Goal: Find specific page/section: Find specific page/section

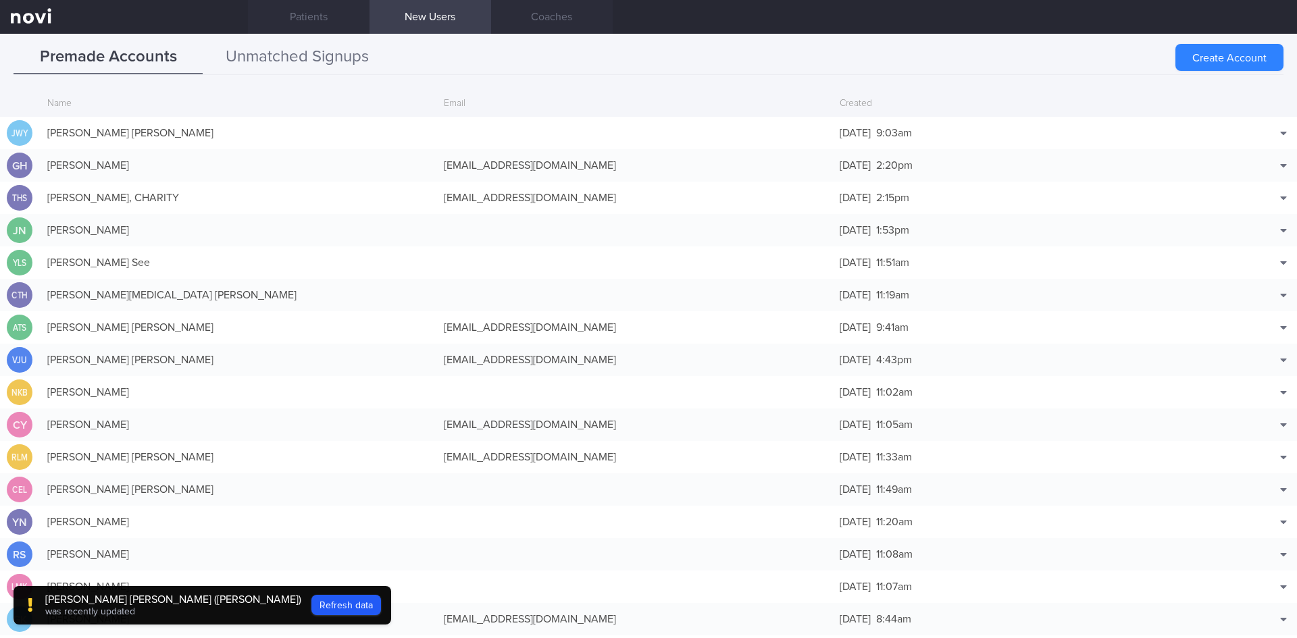
click at [268, 60] on button "Unmatched Signups" at bounding box center [297, 58] width 189 height 34
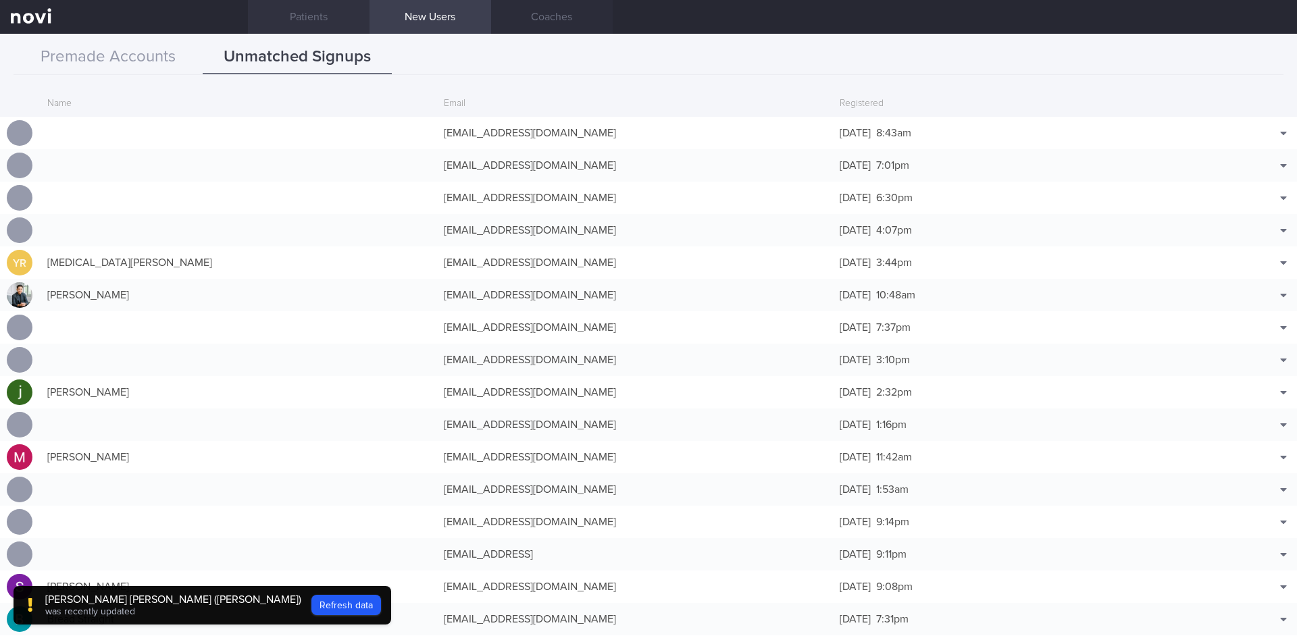
click at [342, 20] on link "Patients" at bounding box center [309, 17] width 122 height 34
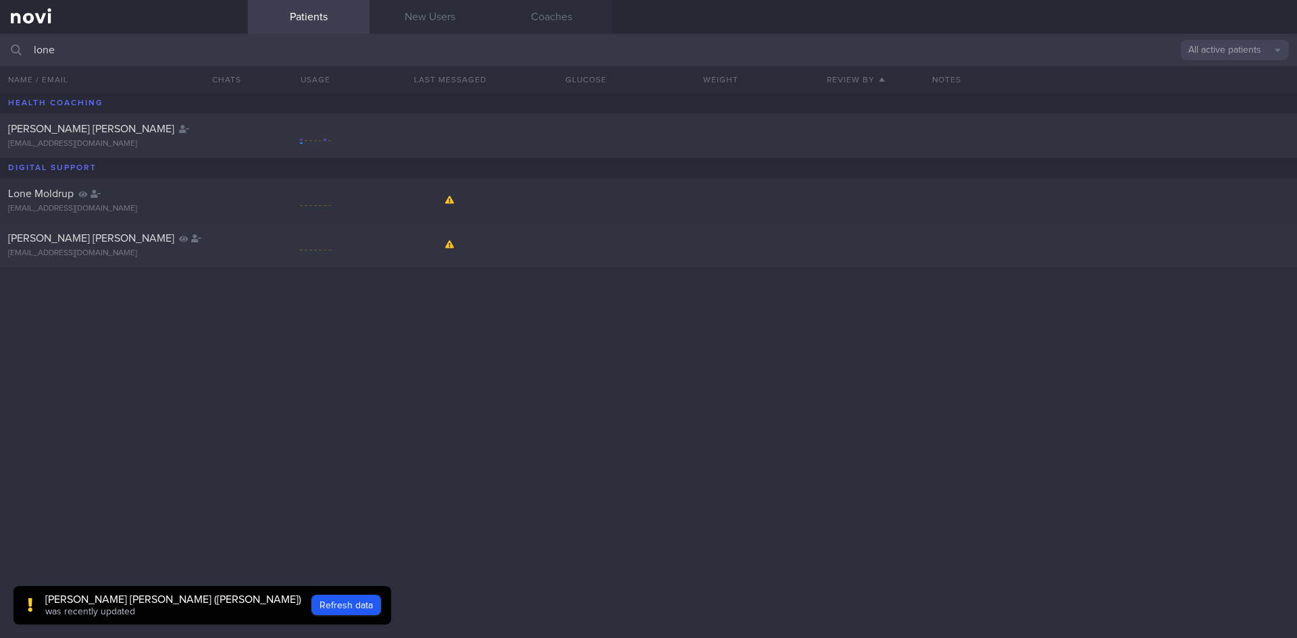
drag, startPoint x: 99, startPoint y: 56, endPoint x: 12, endPoint y: 28, distance: 90.8
click at [9, 46] on div "lone All active patients Assigned patients All active patients Archived patients" at bounding box center [648, 50] width 1297 height 32
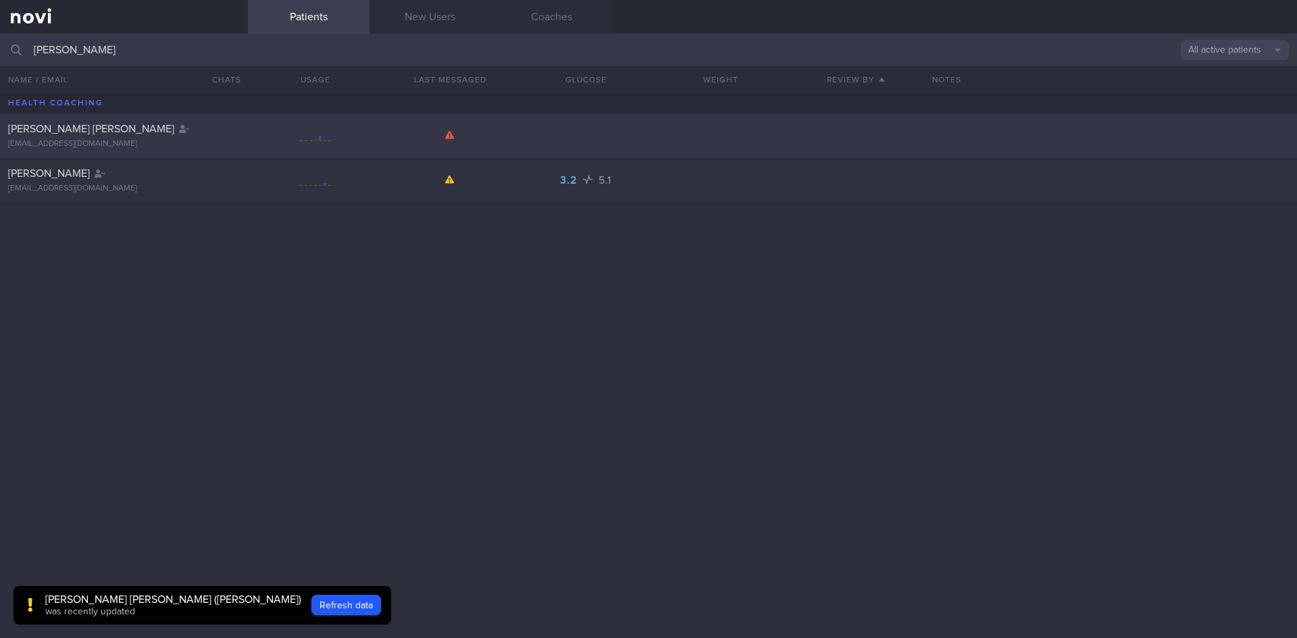
type input "matthew"
click at [219, 134] on div "BAKER MATTHEW PHILIP" at bounding box center [122, 129] width 228 height 14
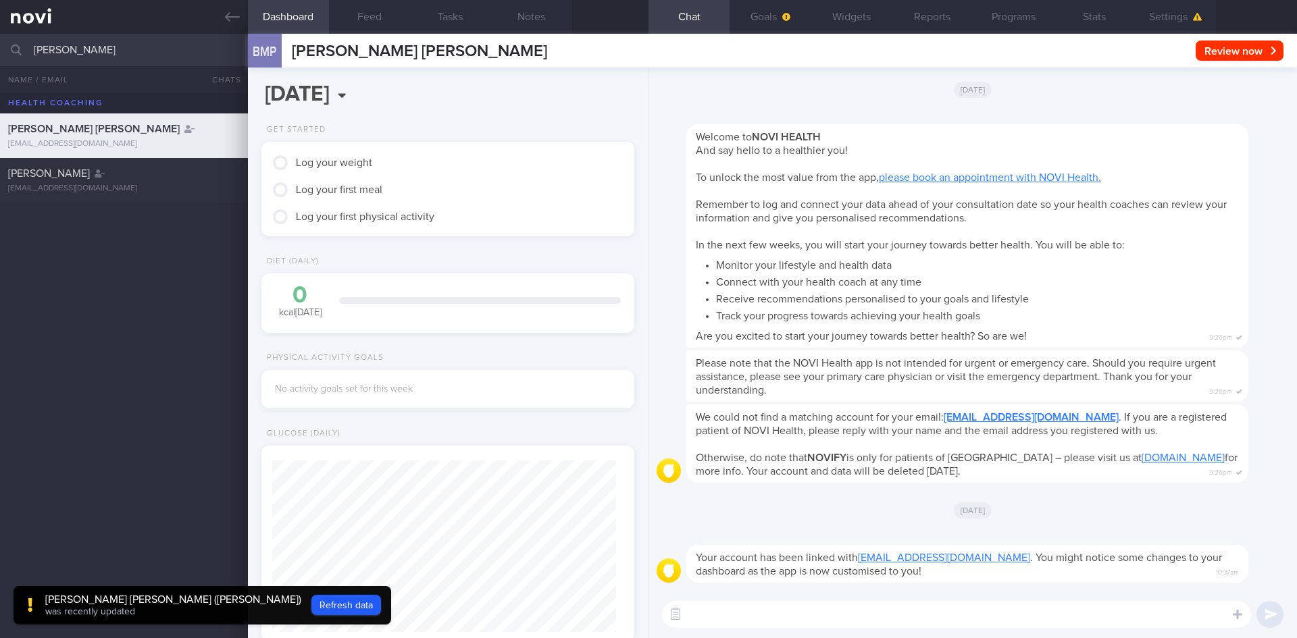
scroll to position [169, 339]
drag, startPoint x: 107, startPoint y: 49, endPoint x: 0, endPoint y: 51, distance: 106.7
click at [0, 51] on input "matthew" at bounding box center [648, 50] width 1297 height 32
type input "[PERSON_NAME]"
click at [168, 182] on div "LOY CHUAN YONG (JIMMY) jimmylcy86@gmail.com" at bounding box center [124, 180] width 248 height 41
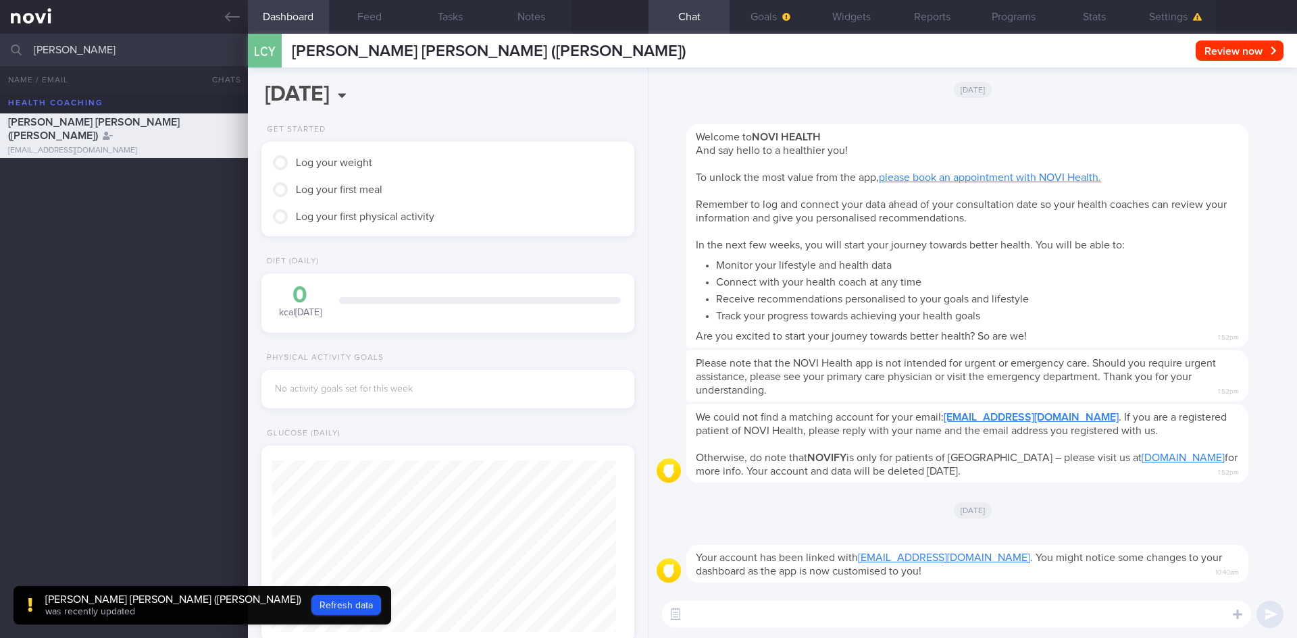
scroll to position [169, 339]
click at [311, 609] on button "Refresh data" at bounding box center [346, 605] width 70 height 20
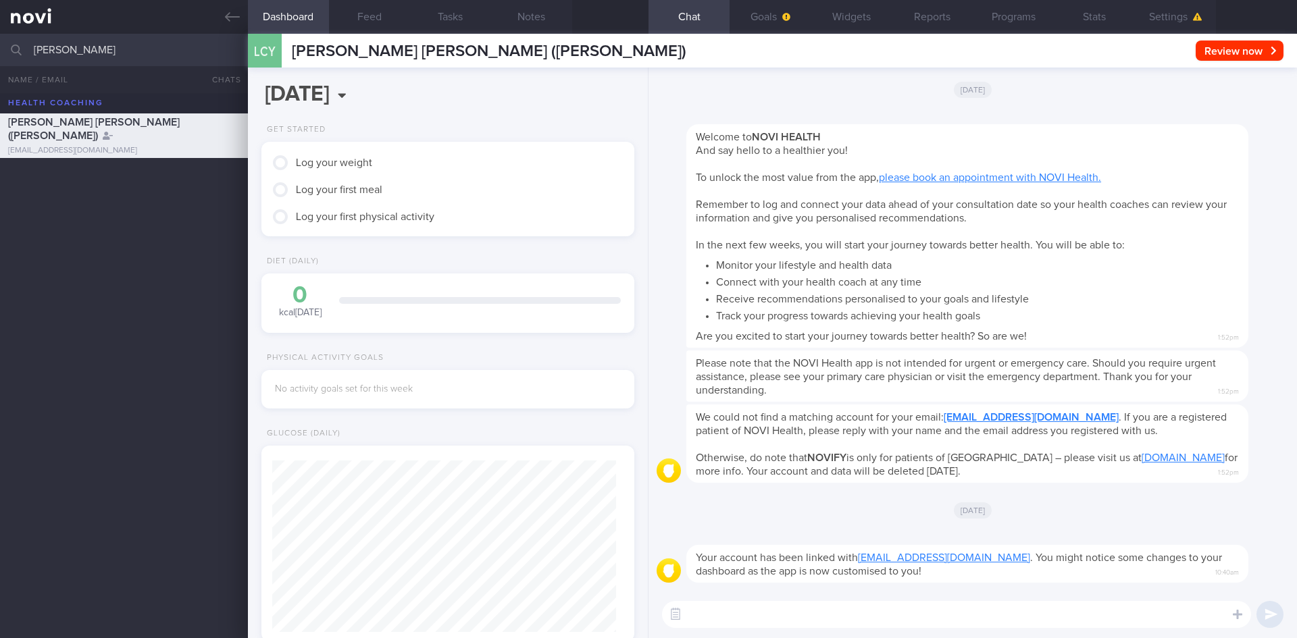
scroll to position [172, 344]
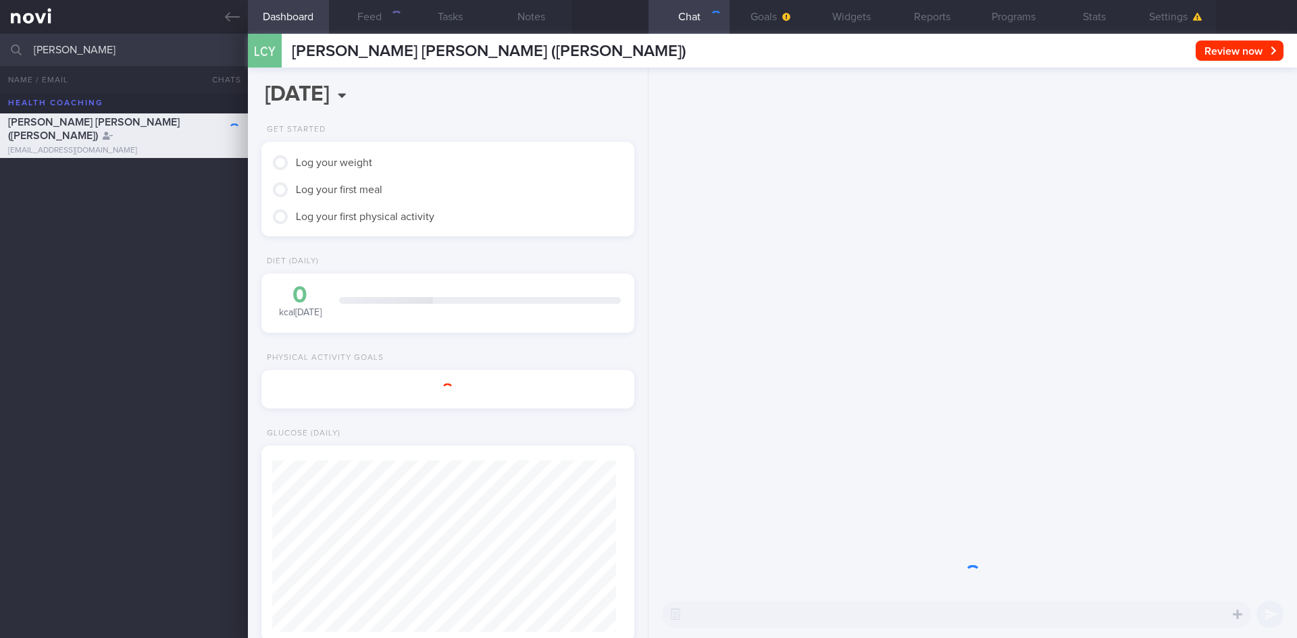
scroll to position [169, 339]
